Goal: Task Accomplishment & Management: Manage account settings

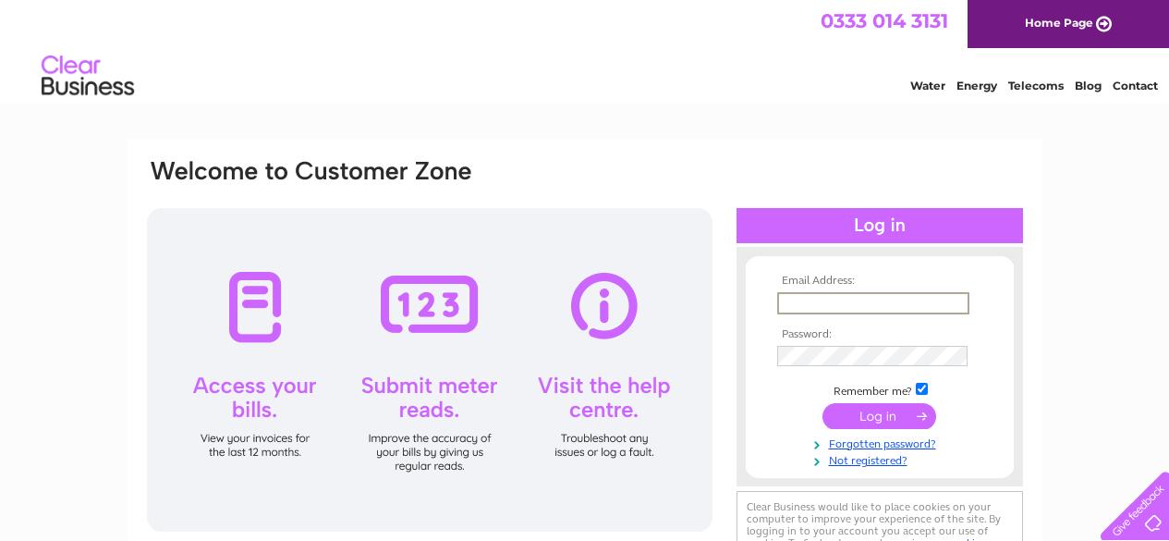
click at [851, 312] on input "text" at bounding box center [873, 303] width 192 height 22
type input "misslouiseallan@gmail.com"
click at [822, 403] on input "submit" at bounding box center [879, 416] width 114 height 26
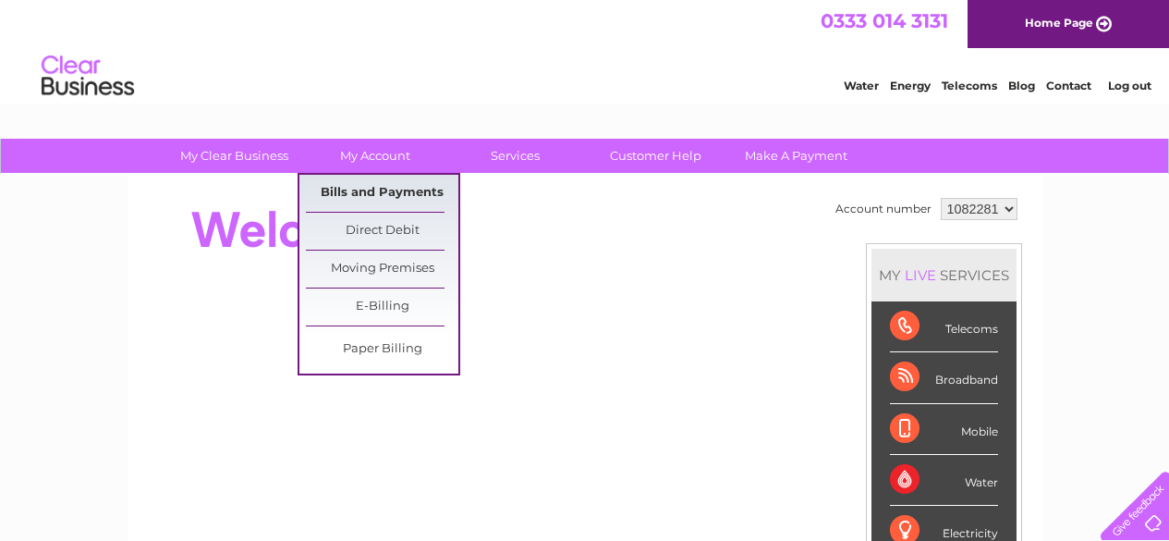
click at [384, 198] on link "Bills and Payments" at bounding box center [382, 193] width 152 height 37
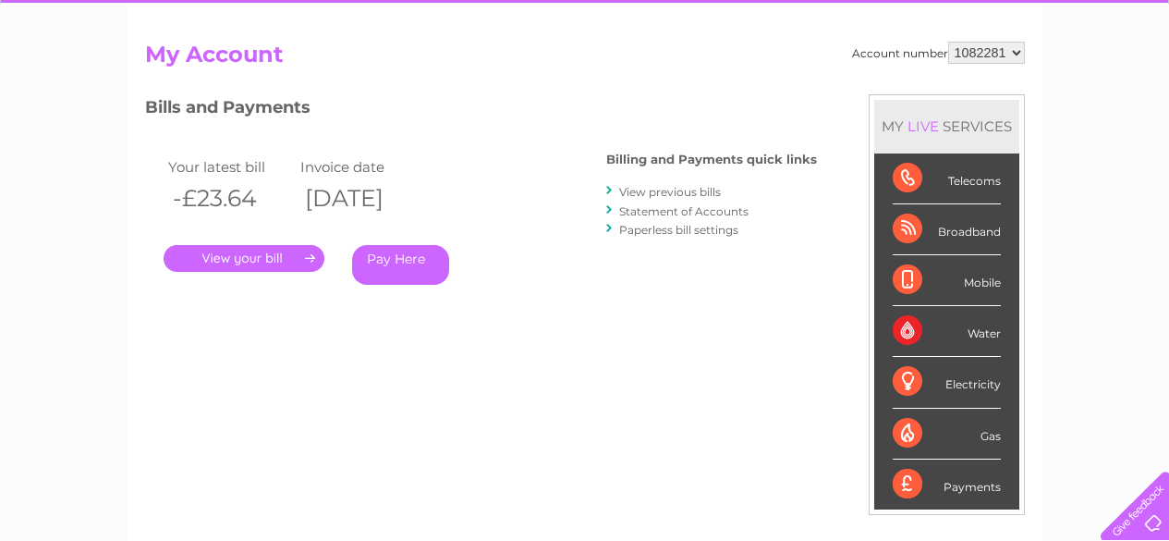
scroll to position [171, 0]
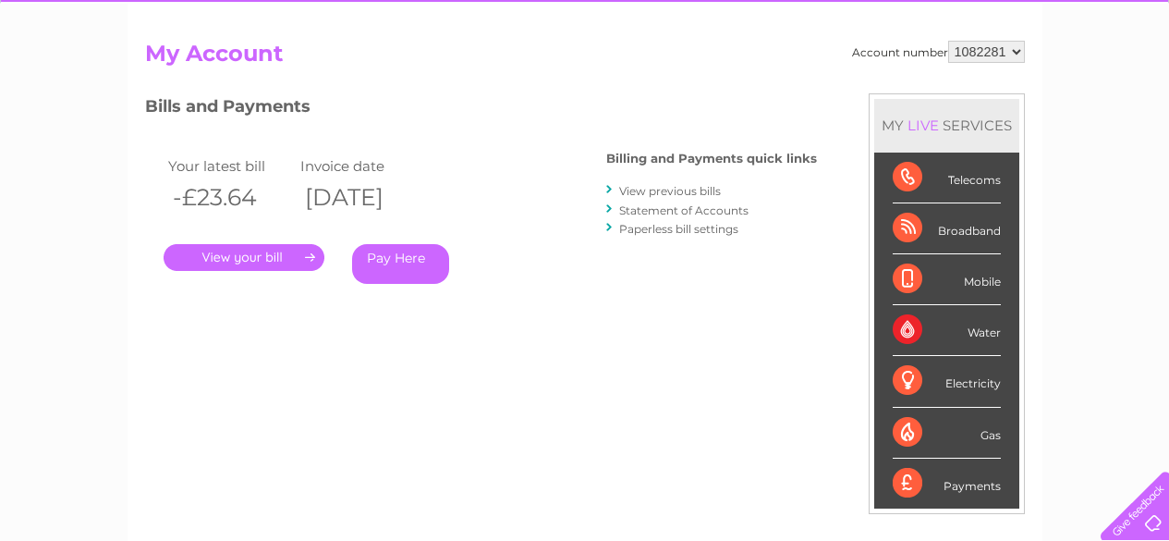
click at [246, 258] on link "." at bounding box center [244, 257] width 161 height 27
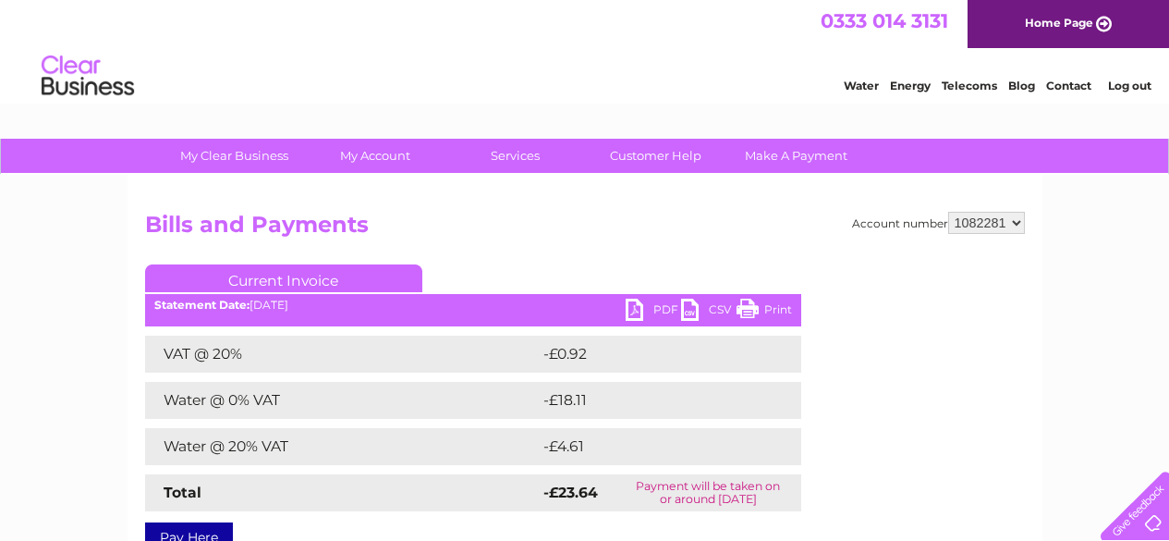
drag, startPoint x: 0, startPoint y: 0, endPoint x: 246, endPoint y: 258, distance: 356.2
click at [246, 258] on div "Account number 1082281 Bills and Payments Current Invoice PDF CSV Print Total" at bounding box center [585, 379] width 880 height 334
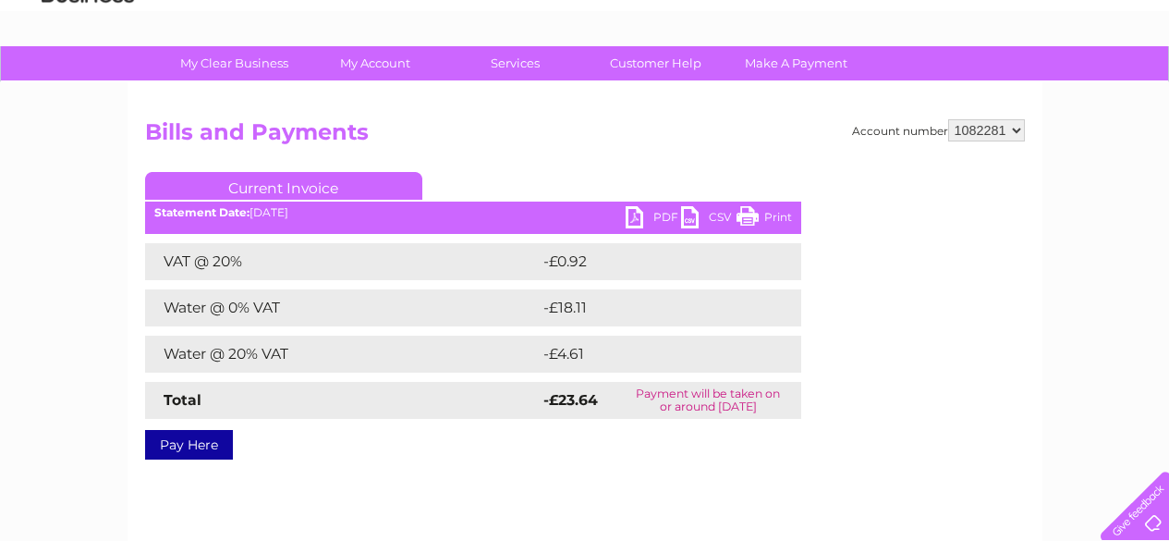
scroll to position [91, 0]
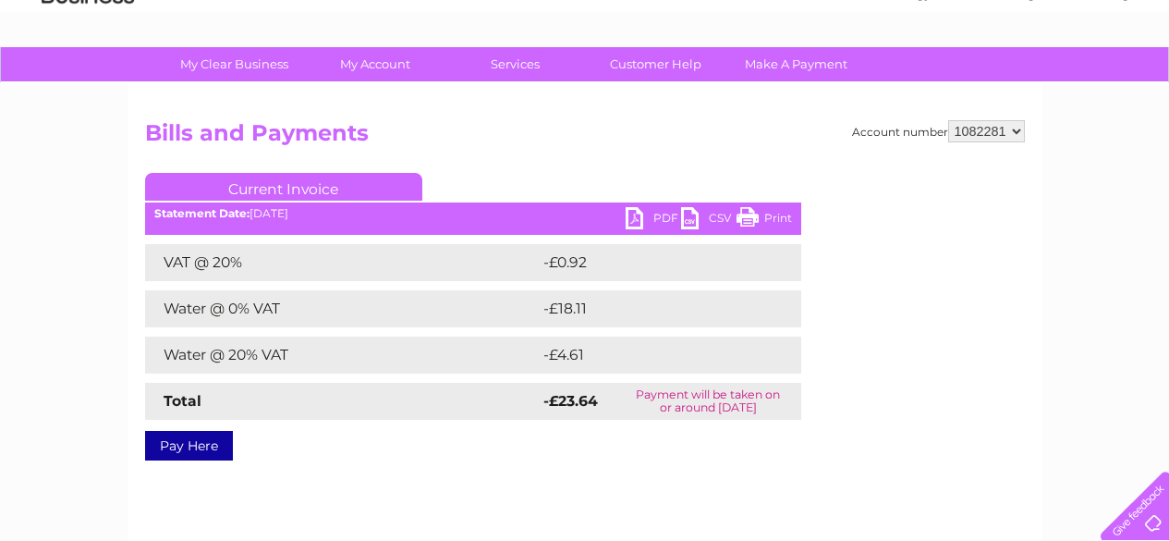
click at [631, 216] on link "PDF" at bounding box center [653, 220] width 55 height 27
